Goal: Complete application form

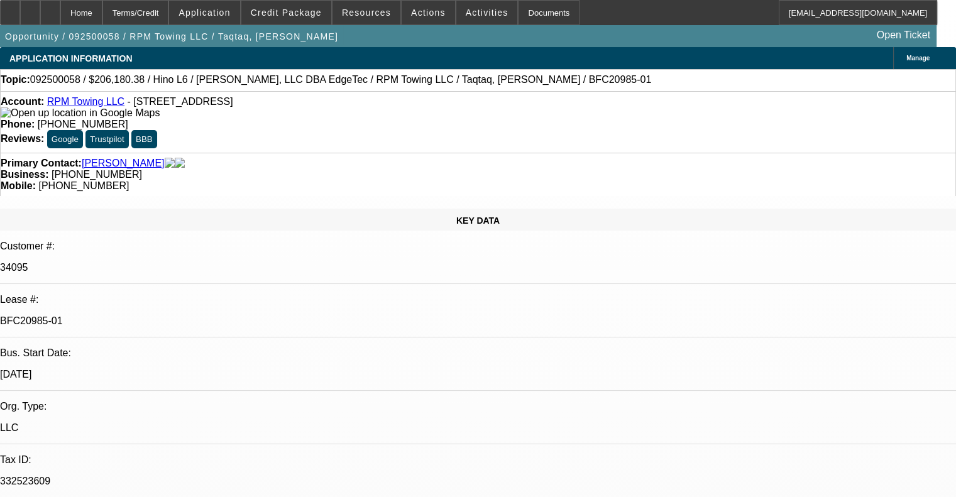
select select "0"
select select "2"
select select "0"
select select "6"
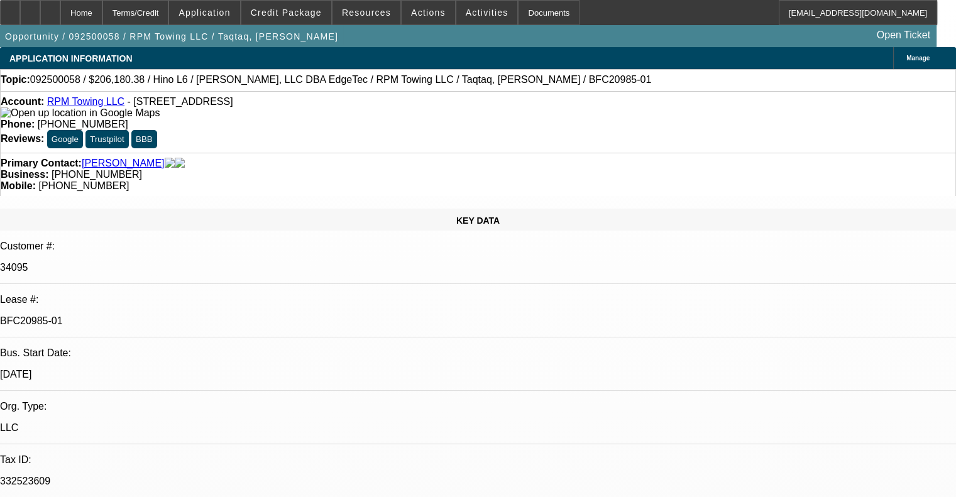
select select "0"
select select "6"
select select "0"
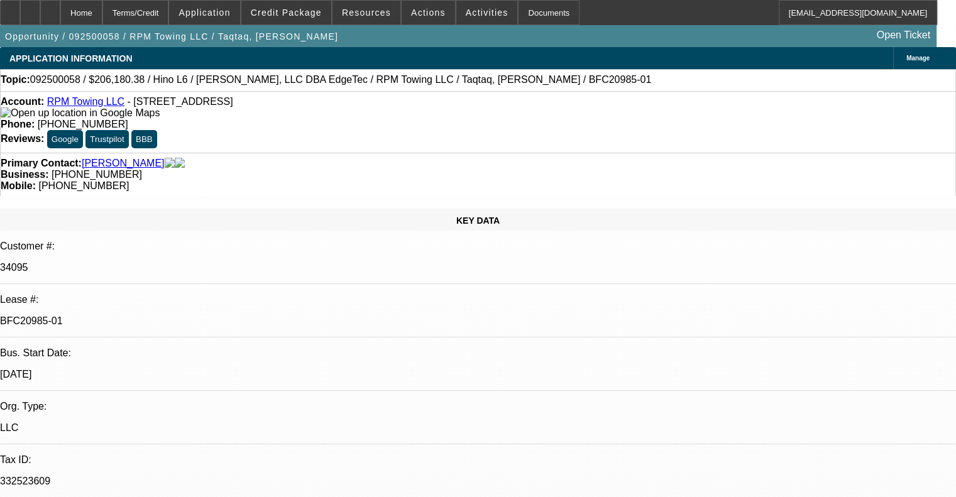
select select "2"
select select "0"
select select "6"
select select "0"
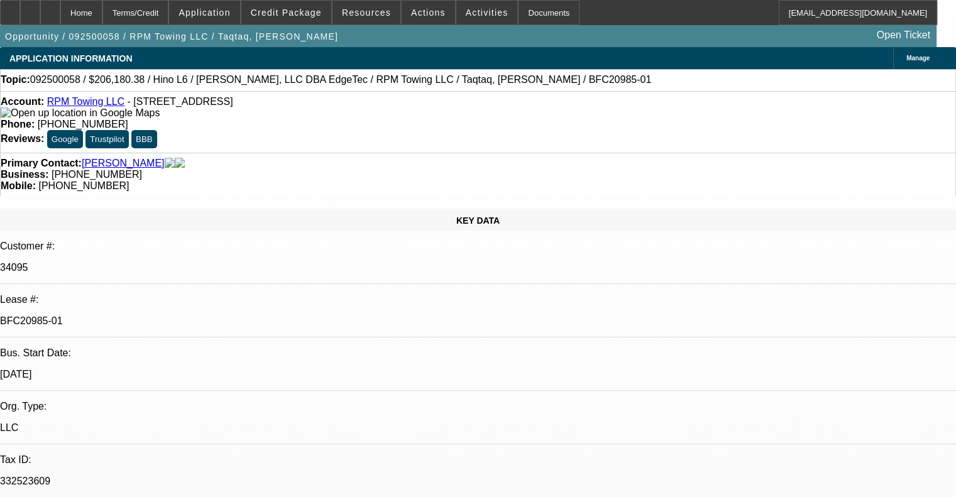
select select "2"
select select "0"
select select "6"
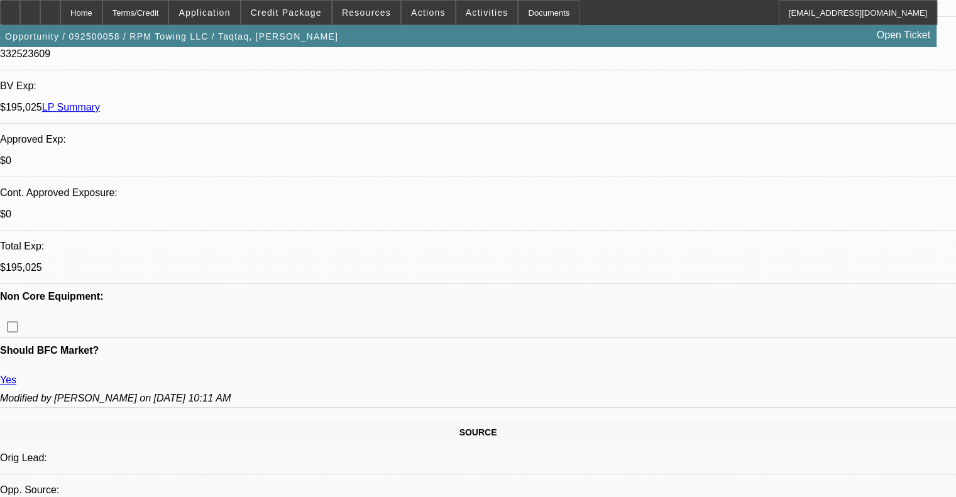
scroll to position [314, 0]
